Goal: Book appointment/travel/reservation

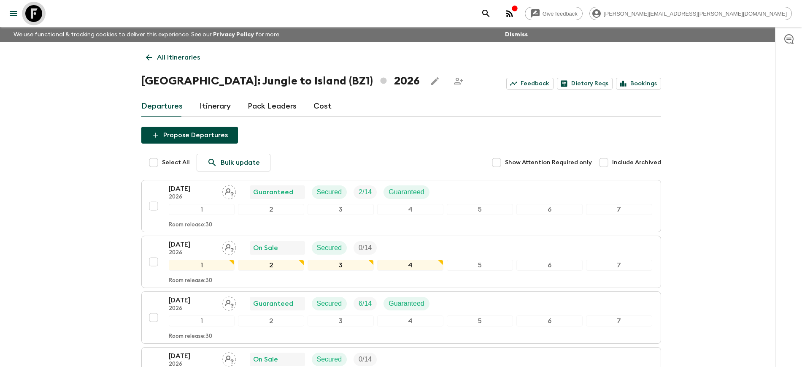
click at [32, 11] on icon at bounding box center [33, 13] width 17 height 17
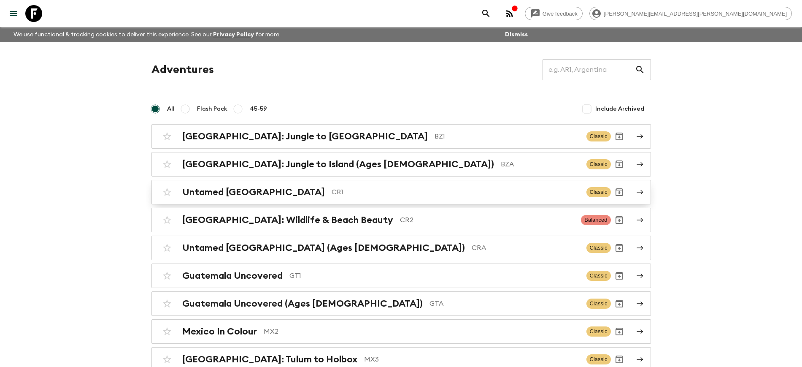
click at [244, 194] on h2 "Untamed [GEOGRAPHIC_DATA]" at bounding box center [253, 191] width 143 height 11
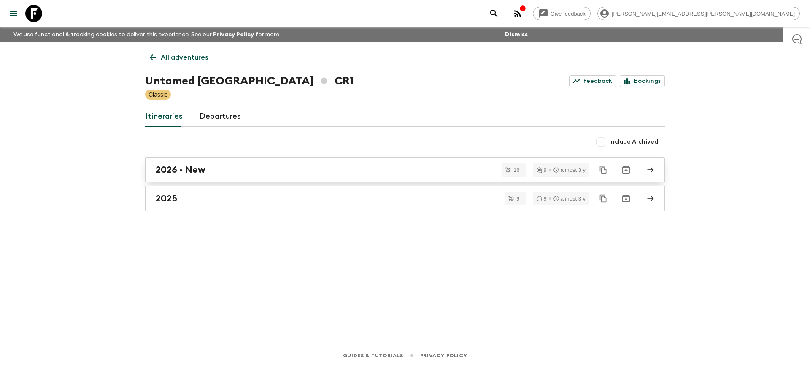
click at [192, 174] on h2 "2026 - New" at bounding box center [181, 169] width 50 height 11
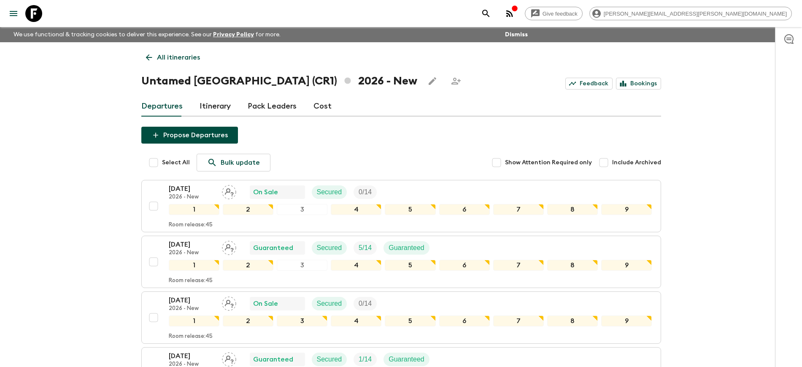
click at [39, 11] on icon at bounding box center [33, 13] width 17 height 17
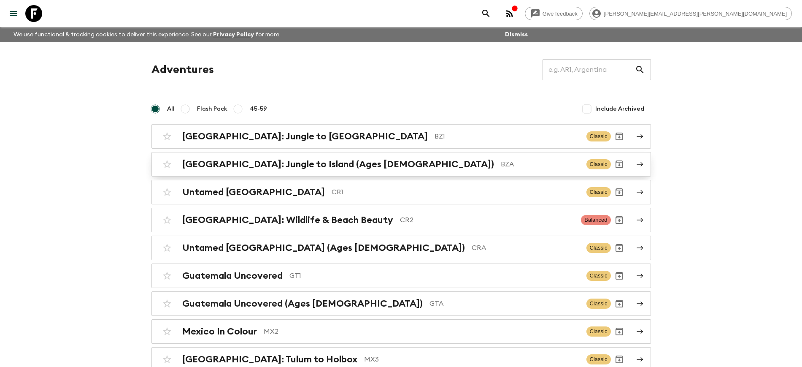
click at [232, 165] on h2 "[GEOGRAPHIC_DATA]: Jungle to Island (Ages [DEMOGRAPHIC_DATA])" at bounding box center [338, 164] width 312 height 11
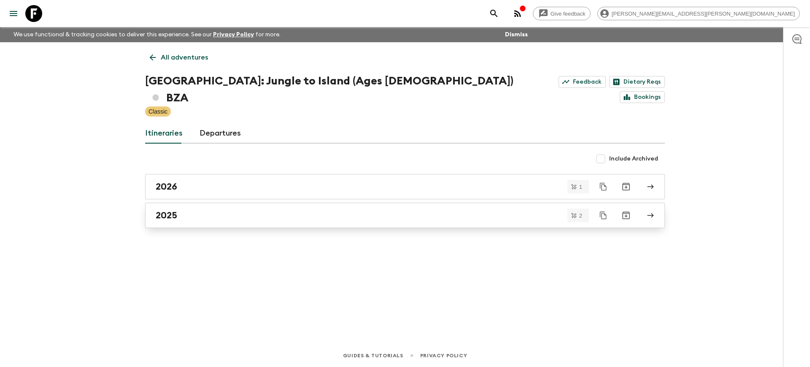
click at [179, 210] on div "2025" at bounding box center [397, 215] width 483 height 11
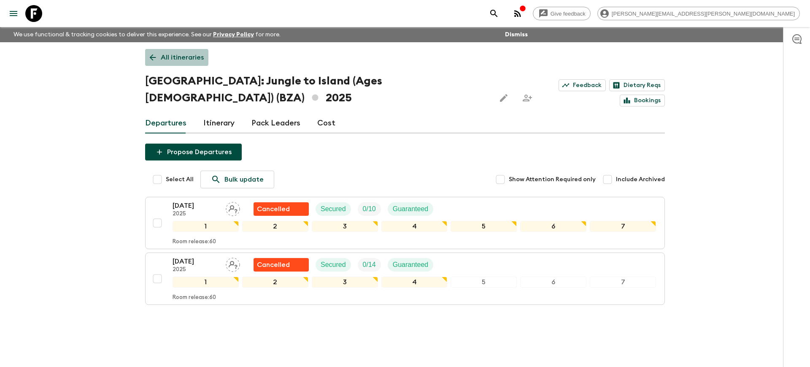
click at [163, 57] on p "All itineraries" at bounding box center [182, 57] width 43 height 10
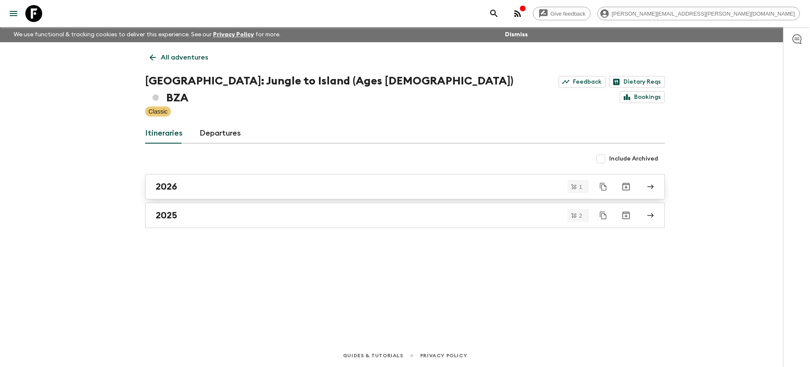
click at [165, 181] on h2 "2026" at bounding box center [167, 186] width 22 height 11
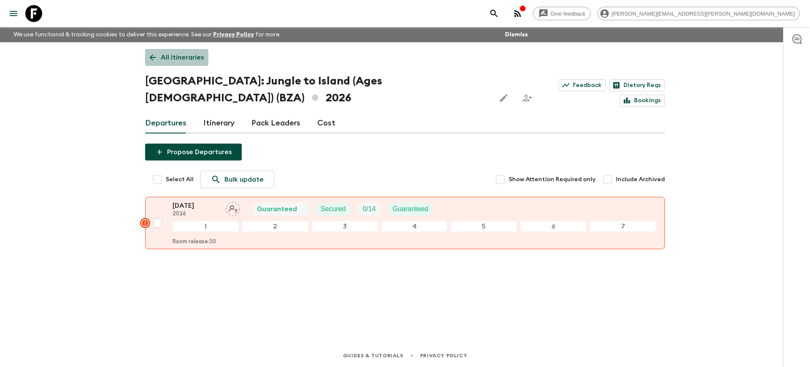
click at [153, 60] on icon at bounding box center [153, 57] width 6 height 6
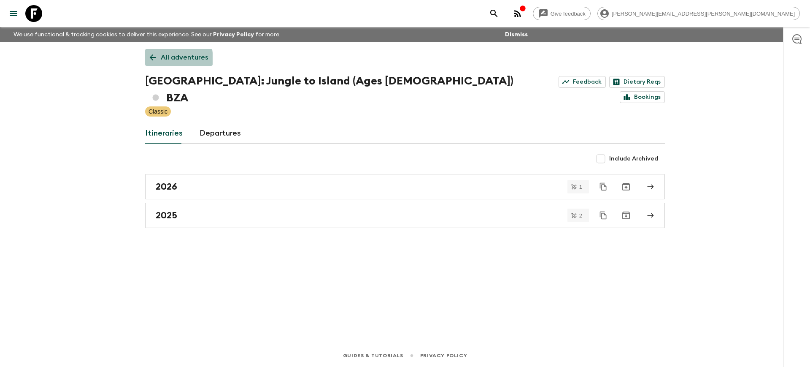
click at [153, 60] on icon at bounding box center [153, 57] width 6 height 6
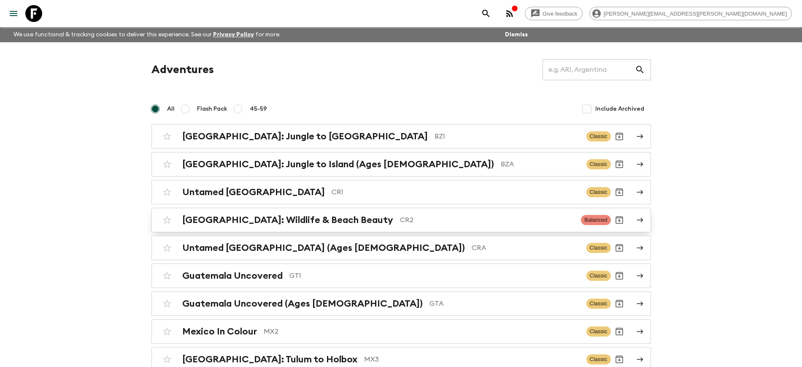
click at [253, 219] on h2 "[GEOGRAPHIC_DATA]: Wildlife & Beach Beauty" at bounding box center [287, 219] width 211 height 11
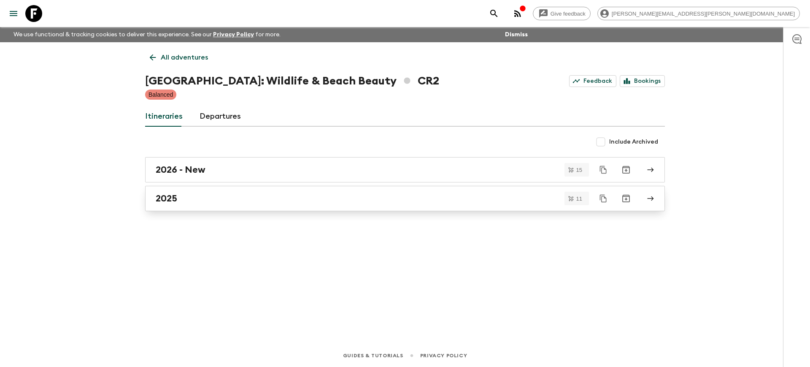
click at [191, 199] on div "2025" at bounding box center [397, 198] width 483 height 11
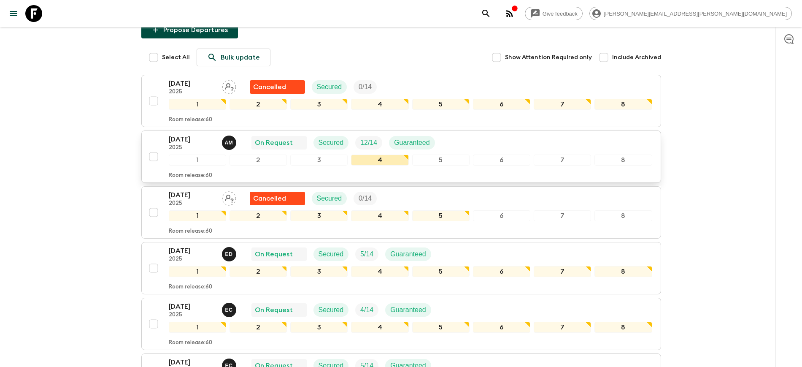
scroll to position [105, 0]
click at [185, 138] on p "[DATE]" at bounding box center [192, 139] width 46 height 10
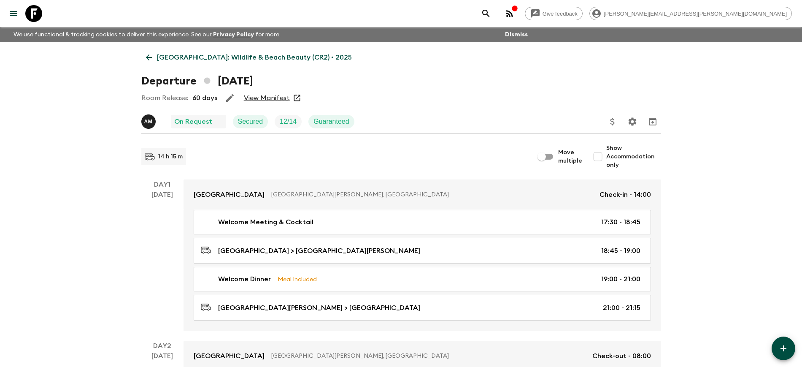
click at [600, 157] on input "Show Accommodation only" at bounding box center [597, 156] width 17 height 17
checkbox input "true"
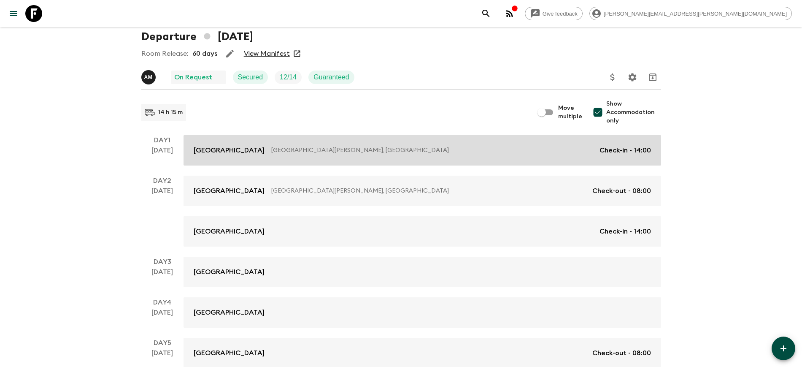
scroll to position [53, 0]
